Goal: Navigation & Orientation: Find specific page/section

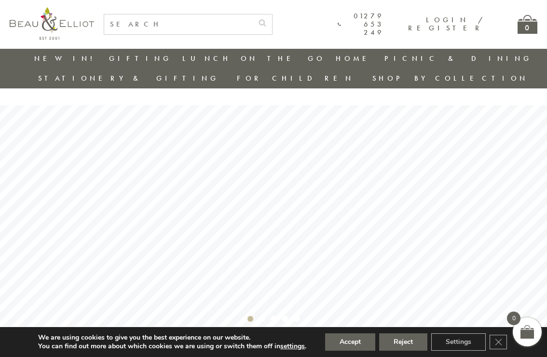
click at [182, 59] on link "Lunch On The Go" at bounding box center [253, 59] width 143 height 10
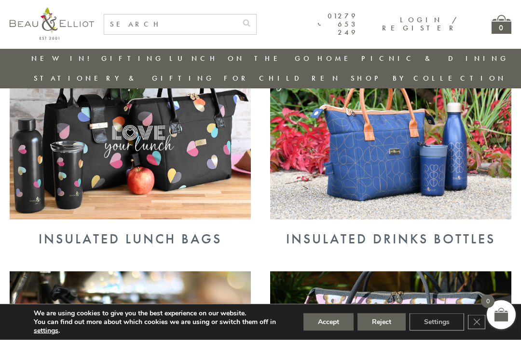
scroll to position [398, 0]
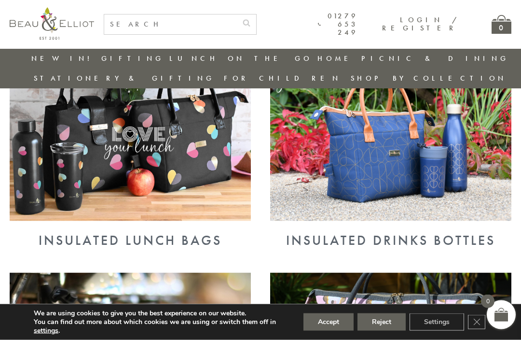
click at [206, 149] on img at bounding box center [130, 133] width 241 height 176
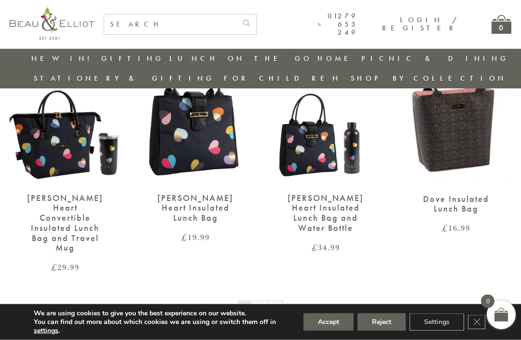
scroll to position [1432, 0]
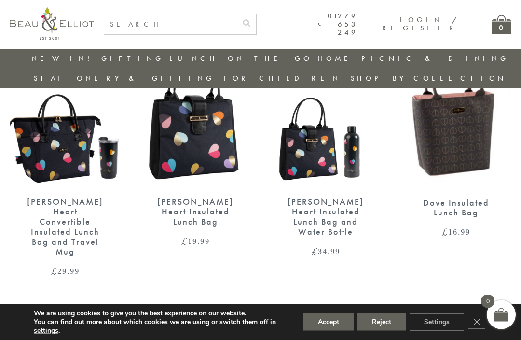
click at [273, 305] on link "→" at bounding box center [274, 312] width 15 height 15
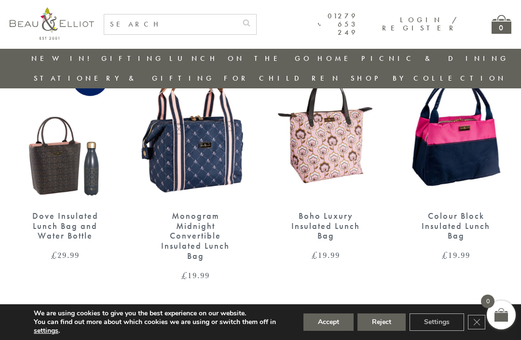
scroll to position [389, 0]
